Goal: Use online tool/utility: Use online tool/utility

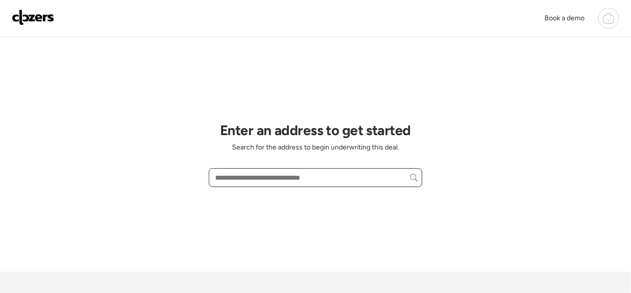
click at [230, 176] on input "text" at bounding box center [315, 178] width 205 height 14
paste input "**********"
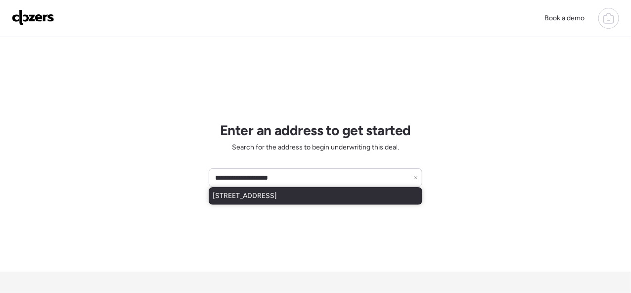
click at [277, 194] on span "[STREET_ADDRESS]" at bounding box center [245, 196] width 64 height 10
type input "**********"
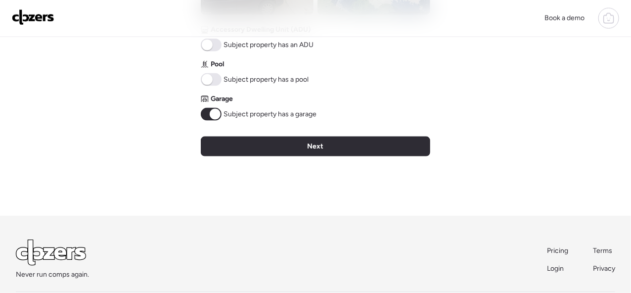
scroll to position [444, 0]
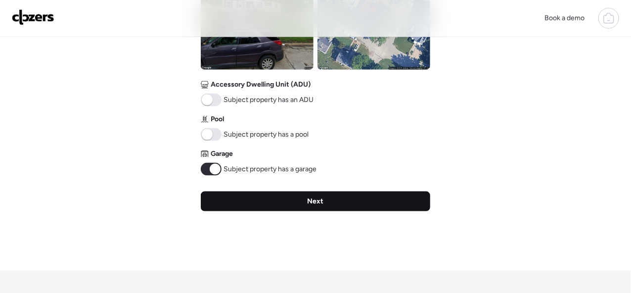
click at [318, 202] on span "Next" at bounding box center [316, 201] width 16 height 10
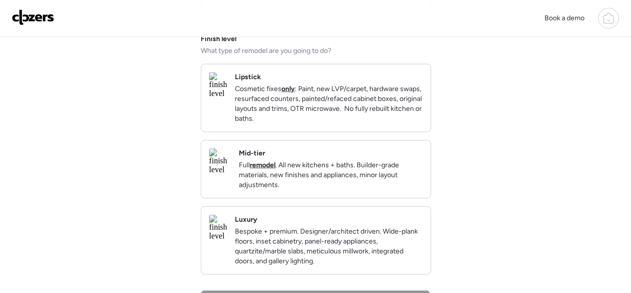
scroll to position [148, 0]
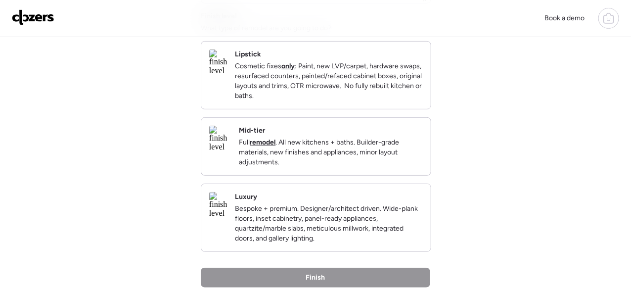
click at [333, 162] on p "Full remodel . All new kitchens + baths. Builder-grade materials, new finishes …" at bounding box center [331, 153] width 184 height 30
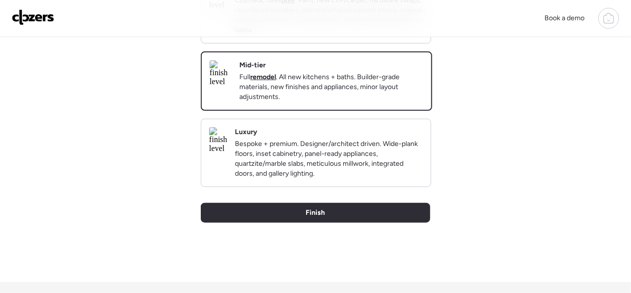
scroll to position [297, 0]
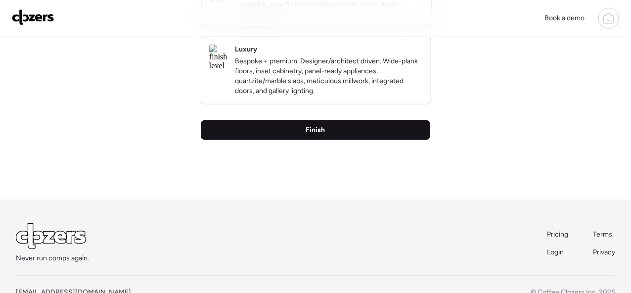
click at [313, 135] on span "Finish" at bounding box center [315, 130] width 19 height 10
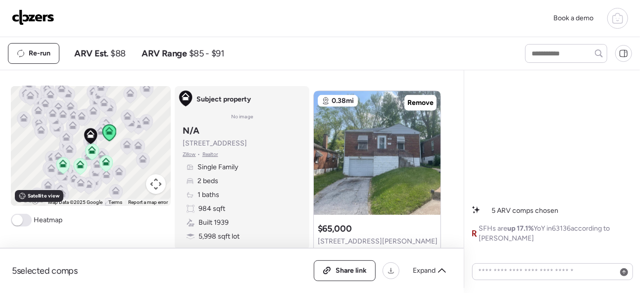
scroll to position [693, 0]
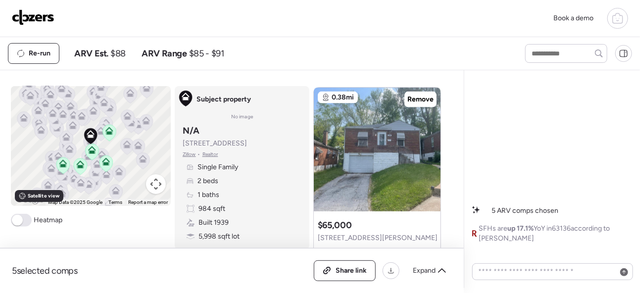
click at [38, 19] on img at bounding box center [33, 17] width 43 height 16
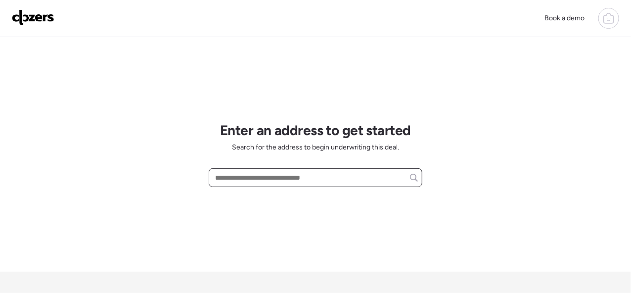
click at [249, 177] on input "text" at bounding box center [315, 178] width 205 height 14
paste input "**********"
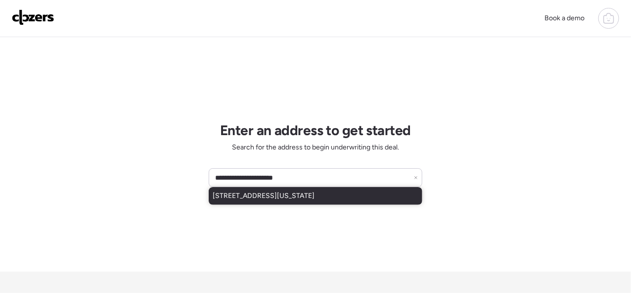
click at [252, 201] on div "7818 Minnesota Ave, Saint Louis, MO, 63111" at bounding box center [316, 196] width 214 height 18
type input "**********"
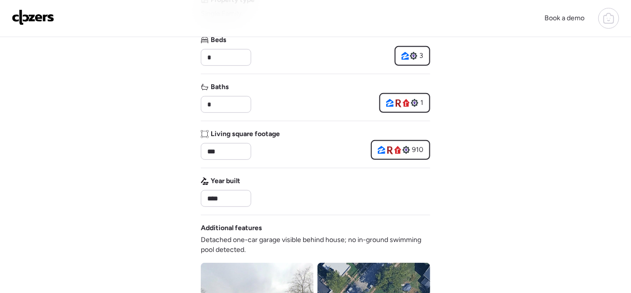
scroll to position [495, 0]
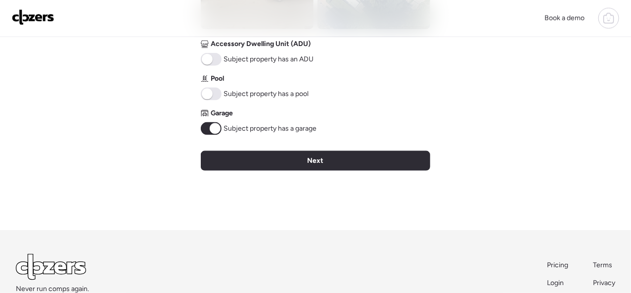
drag, startPoint x: 344, startPoint y: 157, endPoint x: 371, endPoint y: 118, distance: 47.6
click at [343, 157] on div "Next" at bounding box center [316, 161] width 230 height 20
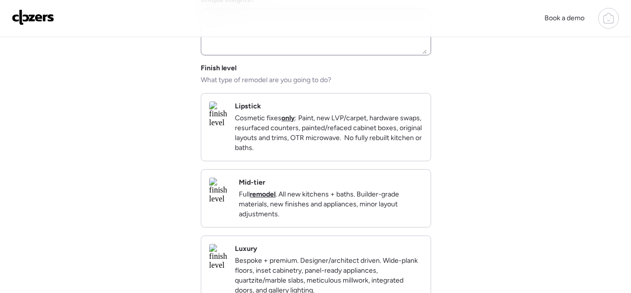
scroll to position [148, 0]
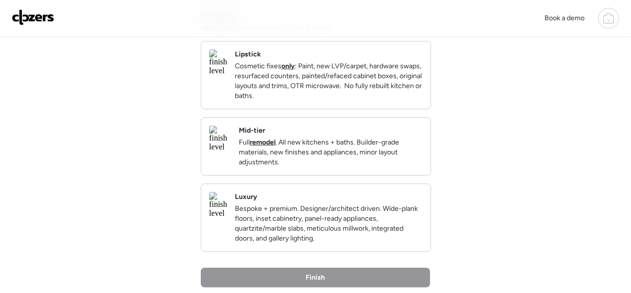
click at [336, 158] on p "Full remodel . All new kitchens + baths. Builder-grade materials, new finishes …" at bounding box center [331, 153] width 184 height 30
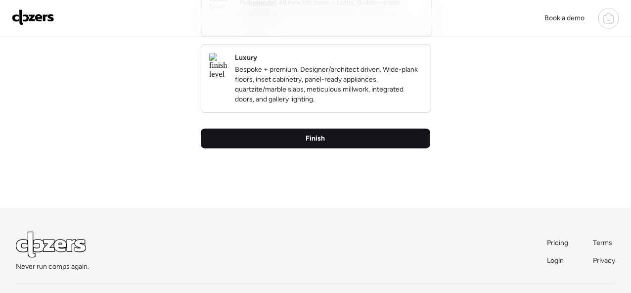
scroll to position [93, 0]
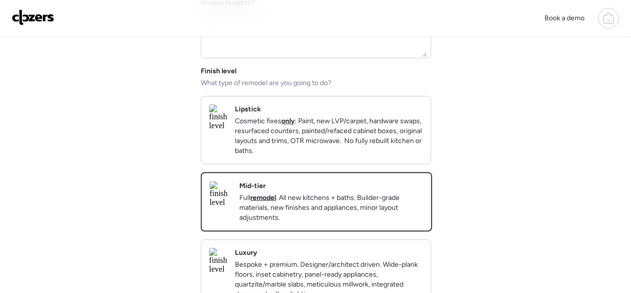
click at [341, 142] on p "Cosmetic fixes only : Paint, new LVP/carpet, hardware swaps, resurfaced counter…" at bounding box center [329, 136] width 188 height 40
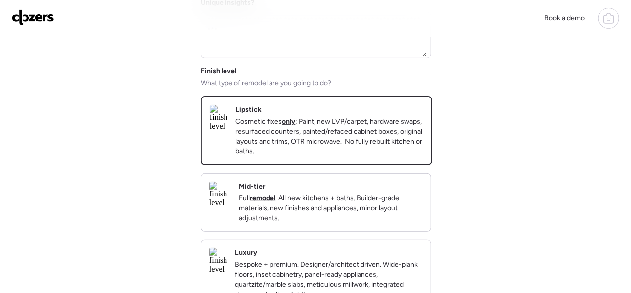
click at [354, 209] on p "Full remodel . All new kitchens + baths. Builder-grade materials, new finishes …" at bounding box center [331, 208] width 184 height 30
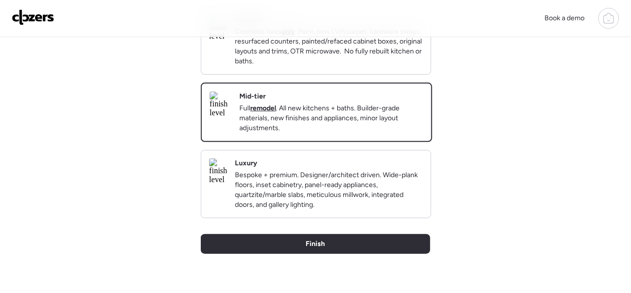
scroll to position [291, 0]
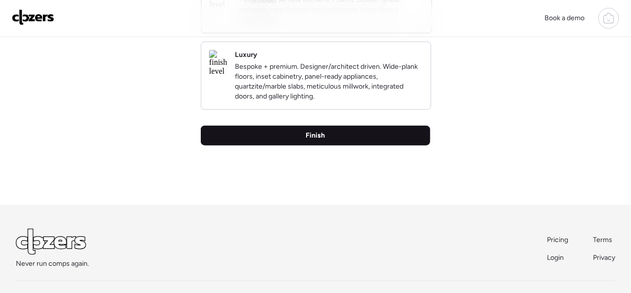
click at [317, 140] on span "Finish" at bounding box center [315, 136] width 19 height 10
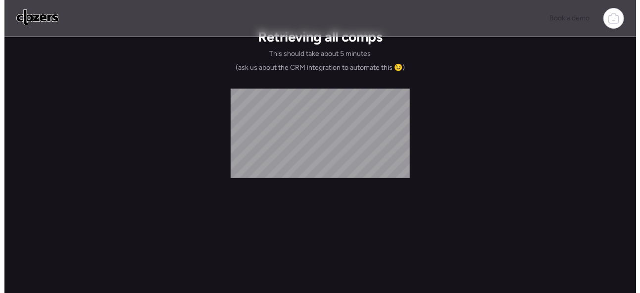
scroll to position [0, 0]
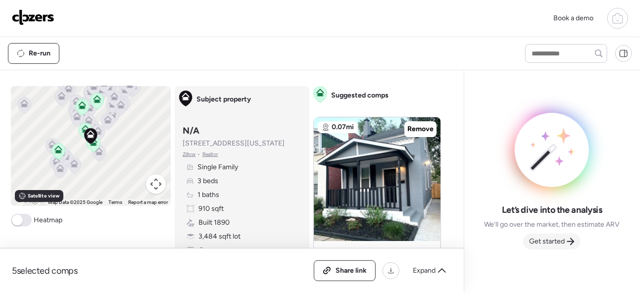
click at [559, 243] on span "Get started" at bounding box center [547, 241] width 36 height 10
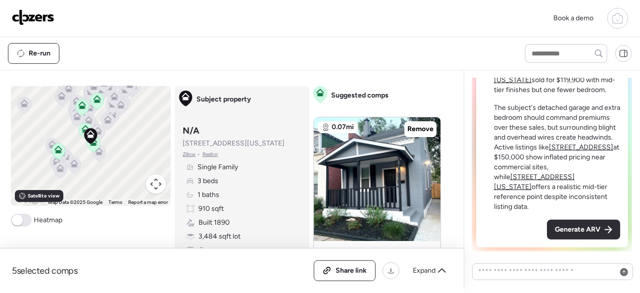
click at [568, 229] on span "Generate ARV" at bounding box center [578, 230] width 46 height 10
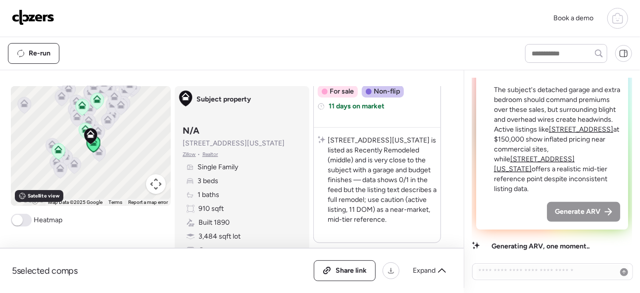
scroll to position [989, 0]
